Goal: Information Seeking & Learning: Learn about a topic

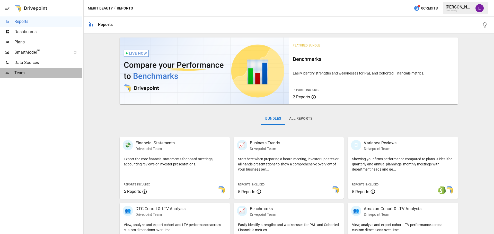
click at [37, 73] on span "Team" at bounding box center [48, 73] width 68 height 6
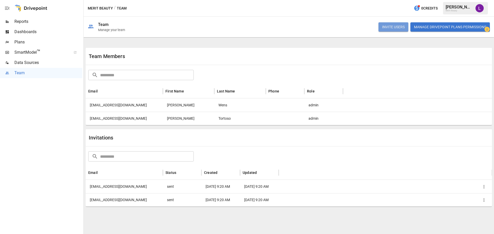
click at [399, 27] on button "INVITE USERS" at bounding box center [394, 26] width 30 height 9
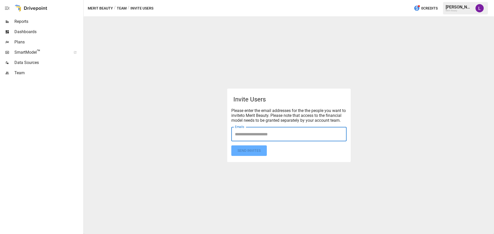
click at [268, 139] on input "Emails" at bounding box center [289, 134] width 111 height 10
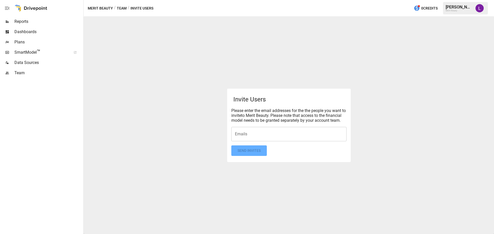
click at [290, 138] on input "Emails" at bounding box center [289, 134] width 111 height 10
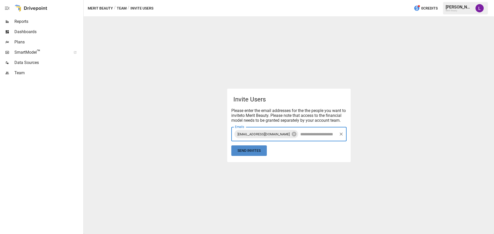
click at [259, 155] on button "Send Invites" at bounding box center [249, 151] width 36 height 11
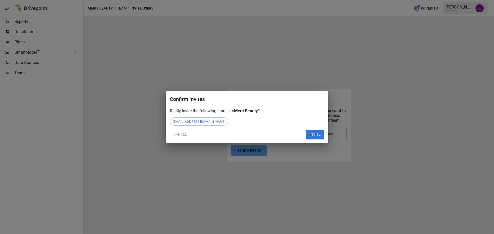
click at [323, 140] on div "Confirm Invites Really invite the following emails to Merit Beauty ? [EMAIL_ADD…" at bounding box center [247, 117] width 163 height 52
click at [318, 134] on button "INVITE" at bounding box center [315, 134] width 18 height 9
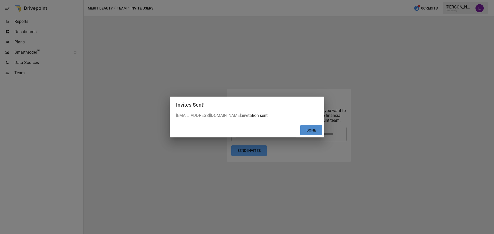
click at [317, 130] on button "Done" at bounding box center [311, 130] width 22 height 11
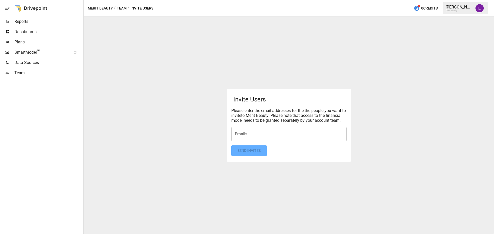
click at [18, 73] on span "Team" at bounding box center [48, 73] width 68 height 6
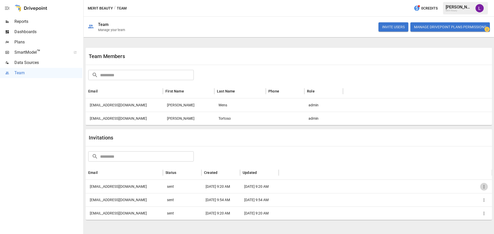
click at [482, 187] on icon "button" at bounding box center [484, 187] width 5 height 5
click at [324, 222] on div at bounding box center [247, 117] width 494 height 234
click at [484, 212] on icon "button" at bounding box center [484, 213] width 5 height 5
click at [459, 225] on li "Remove Invitation" at bounding box center [466, 225] width 44 height 9
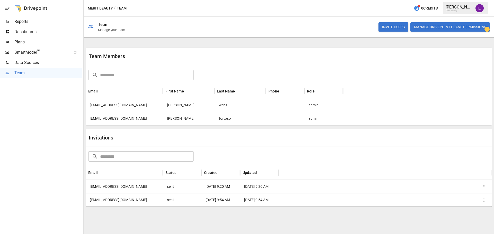
click at [486, 186] on icon "button" at bounding box center [484, 187] width 5 height 5
click at [29, 22] on div at bounding box center [247, 117] width 494 height 234
click at [36, 65] on span "Data Sources" at bounding box center [48, 63] width 68 height 6
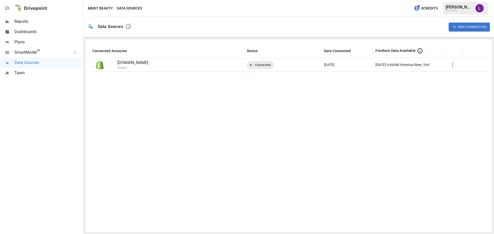
click at [26, 32] on span "Dashboards" at bounding box center [48, 32] width 68 height 6
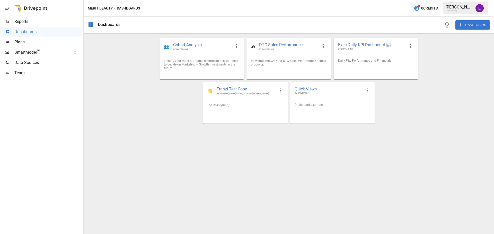
click at [42, 19] on span "Reports" at bounding box center [48, 22] width 68 height 6
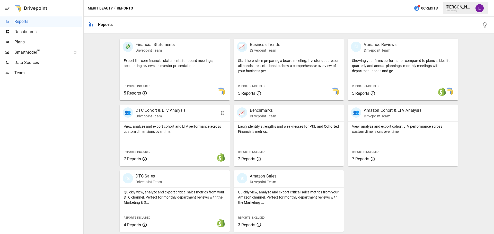
scroll to position [73, 0]
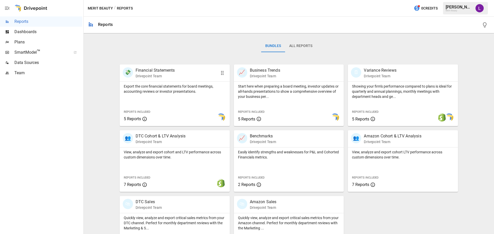
click at [166, 79] on p "Drivepoint Team" at bounding box center [155, 76] width 39 height 5
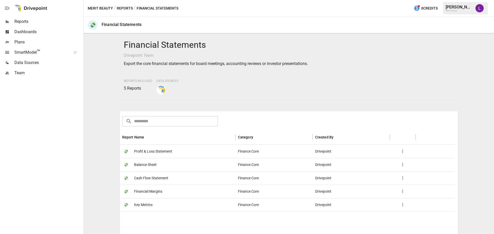
click at [197, 156] on div "💸 Profit & Loss Statement" at bounding box center [178, 151] width 116 height 13
